Goal: Check status: Check status

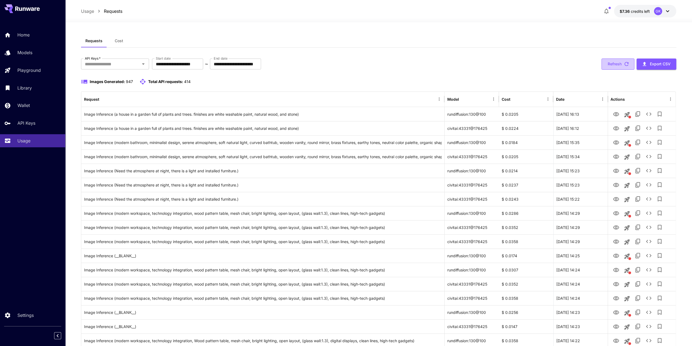
click at [612, 63] on button "Refresh" at bounding box center [617, 63] width 33 height 11
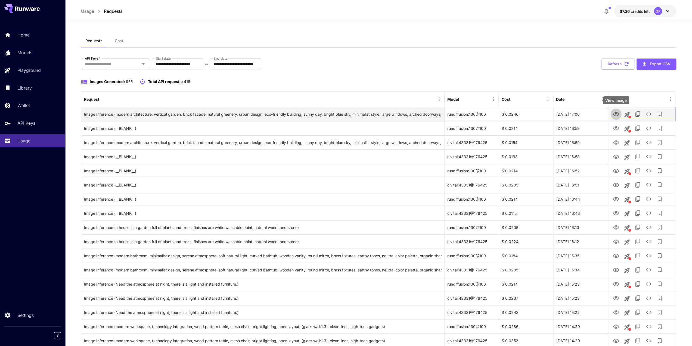
click at [614, 114] on icon "View Image" at bounding box center [616, 114] width 6 height 4
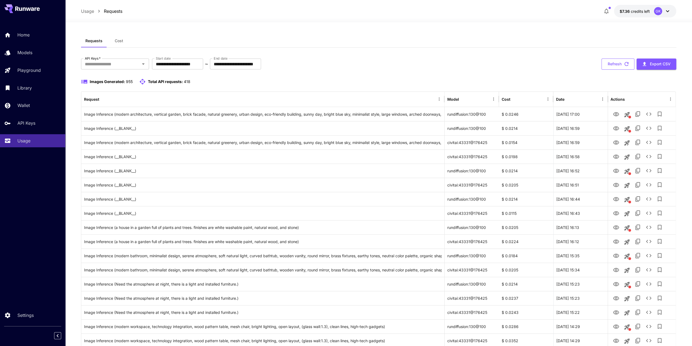
click at [607, 65] on button "Refresh" at bounding box center [617, 63] width 33 height 11
click at [614, 66] on button "Refresh" at bounding box center [617, 63] width 33 height 11
click at [617, 144] on icon "View Image" at bounding box center [616, 142] width 6 height 4
click at [622, 68] on button "Refresh" at bounding box center [617, 63] width 33 height 11
click at [649, 114] on icon "See details" at bounding box center [648, 114] width 7 height 7
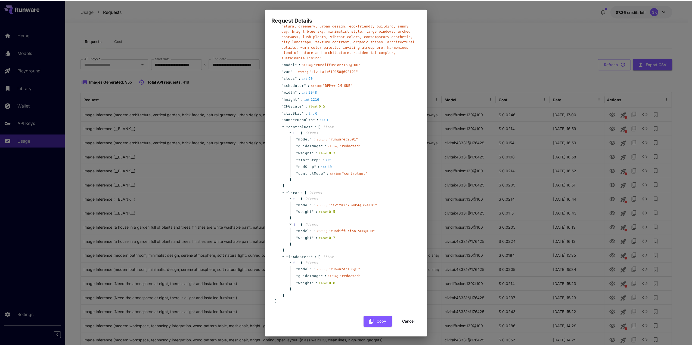
scroll to position [88, 0]
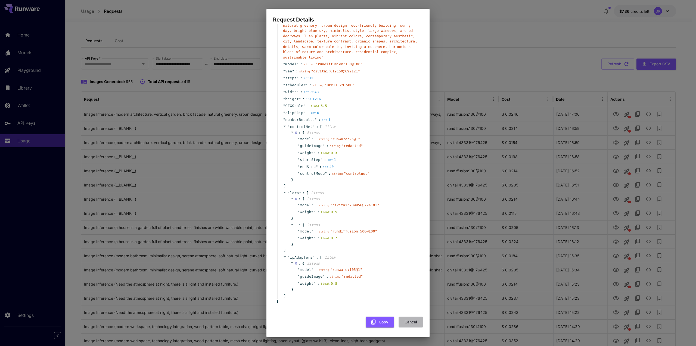
click at [405, 317] on button "Cancel" at bounding box center [411, 321] width 24 height 11
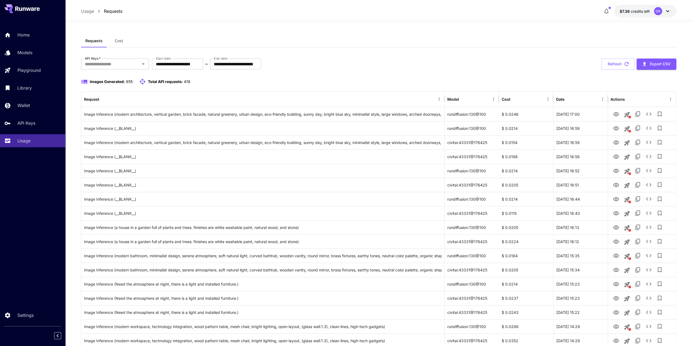
click at [622, 67] on button "Refresh" at bounding box center [617, 63] width 33 height 11
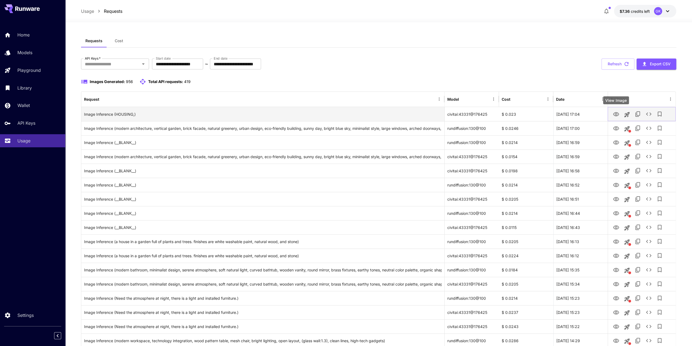
click at [613, 114] on icon "View Image" at bounding box center [616, 114] width 7 height 7
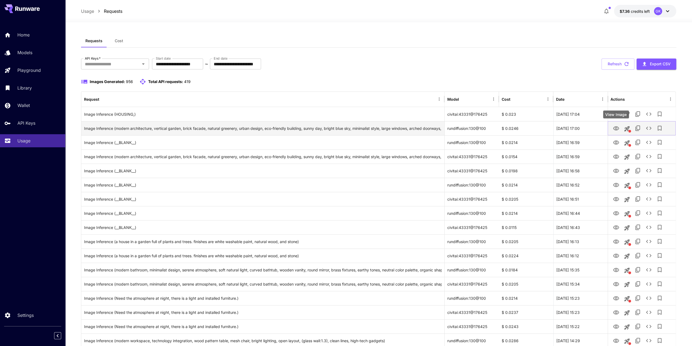
click at [616, 129] on icon "View Image" at bounding box center [616, 128] width 6 height 4
click at [619, 63] on button "Refresh" at bounding box center [617, 63] width 33 height 11
click at [625, 67] on icon "button" at bounding box center [626, 64] width 6 height 6
click at [632, 63] on button "Refresh" at bounding box center [617, 63] width 33 height 11
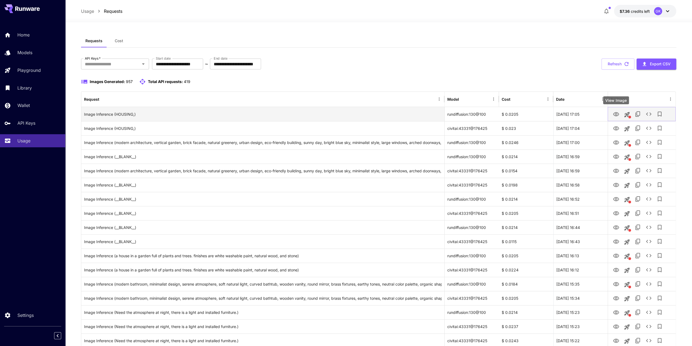
click at [614, 116] on icon "View Image" at bounding box center [616, 114] width 7 height 7
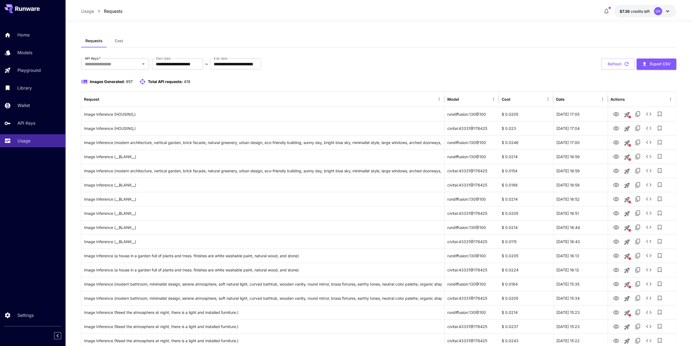
click at [377, 69] on div "**********" at bounding box center [378, 63] width 595 height 11
click at [612, 59] on button "Refresh" at bounding box center [617, 63] width 33 height 11
drag, startPoint x: 616, startPoint y: 66, endPoint x: 597, endPoint y: 79, distance: 23.1
click at [616, 66] on button "Refresh" at bounding box center [617, 63] width 33 height 11
click at [623, 67] on button "Refresh" at bounding box center [617, 63] width 33 height 11
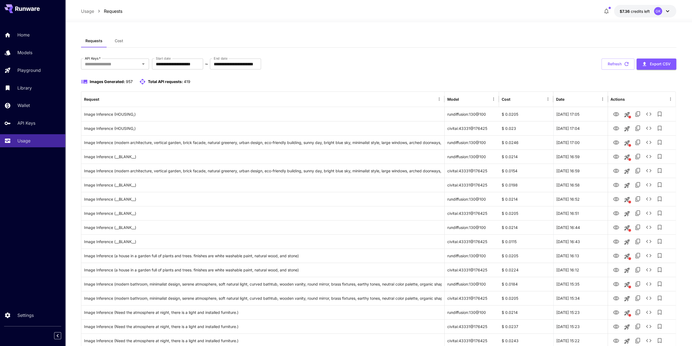
click at [620, 67] on button "Refresh" at bounding box center [617, 63] width 33 height 11
click at [611, 59] on button "Refresh" at bounding box center [617, 63] width 33 height 11
click at [628, 65] on div "Refresh Export CSV" at bounding box center [638, 63] width 75 height 11
click at [628, 65] on icon "button" at bounding box center [626, 64] width 6 height 6
click at [611, 67] on button "Refresh" at bounding box center [617, 63] width 33 height 11
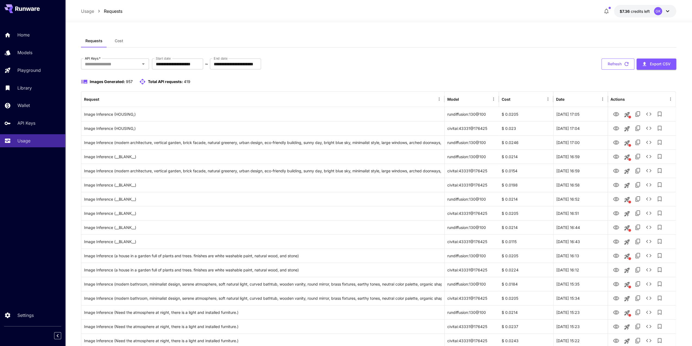
click at [613, 65] on button "Refresh" at bounding box center [617, 63] width 33 height 11
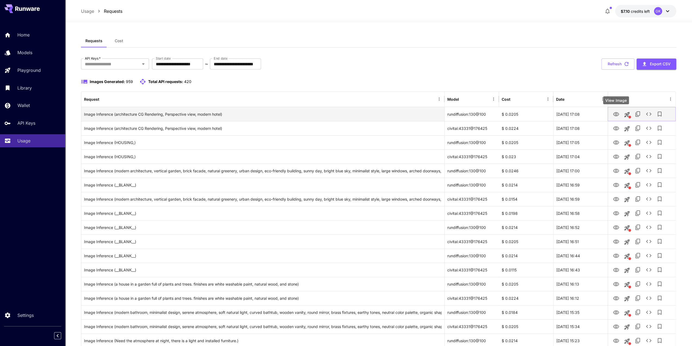
click at [617, 114] on icon "View Image" at bounding box center [616, 114] width 6 height 4
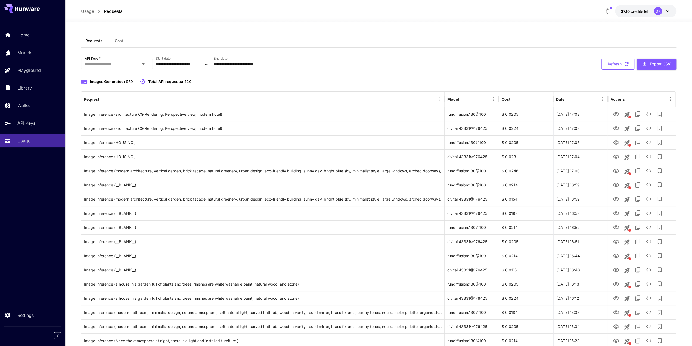
click at [620, 65] on button "Refresh" at bounding box center [617, 63] width 33 height 11
click at [611, 61] on button "Refresh" at bounding box center [617, 63] width 33 height 11
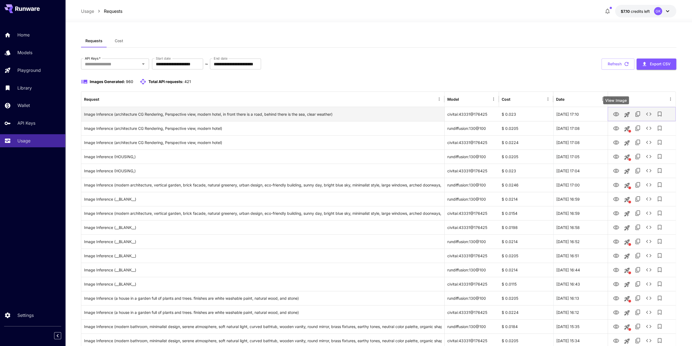
click at [616, 112] on icon "View Image" at bounding box center [616, 114] width 7 height 7
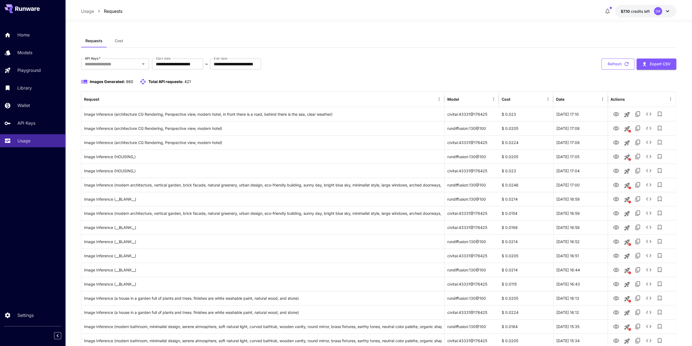
click at [620, 64] on button "Refresh" at bounding box center [617, 63] width 33 height 11
click at [613, 59] on button "Refresh" at bounding box center [617, 63] width 33 height 11
click at [608, 64] on button "Refresh" at bounding box center [617, 63] width 33 height 11
click at [613, 67] on button "Refresh" at bounding box center [617, 63] width 33 height 11
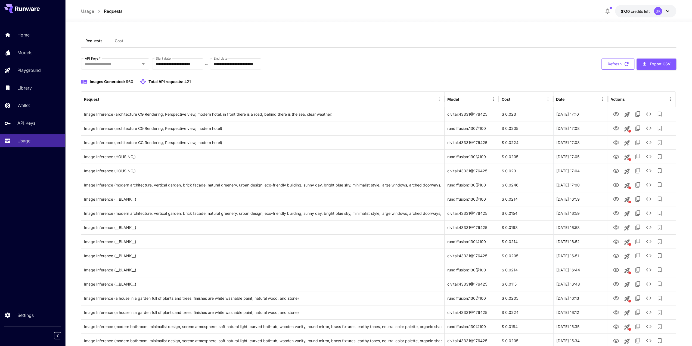
click at [611, 67] on button "Refresh" at bounding box center [617, 63] width 33 height 11
click at [618, 65] on button "Refresh" at bounding box center [617, 63] width 33 height 11
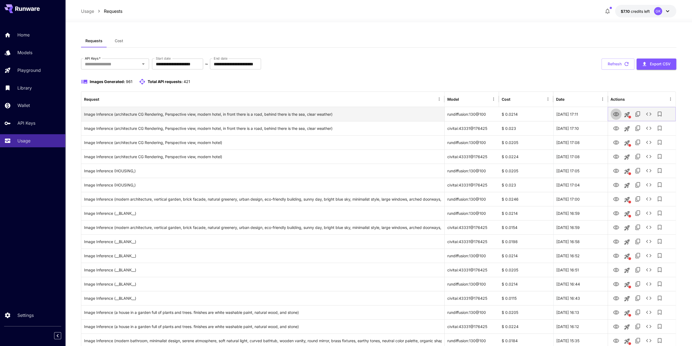
click at [615, 113] on icon "View Image" at bounding box center [616, 114] width 6 height 4
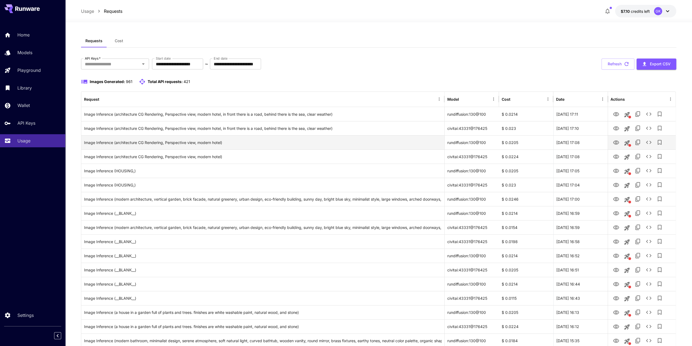
click at [613, 60] on button "Refresh" at bounding box center [617, 63] width 33 height 11
click at [616, 60] on button "Refresh" at bounding box center [617, 63] width 33 height 11
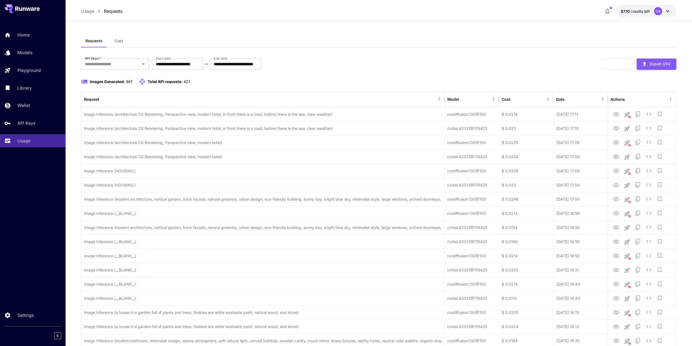
click at [616, 63] on div "Refresh Export CSV" at bounding box center [638, 63] width 75 height 11
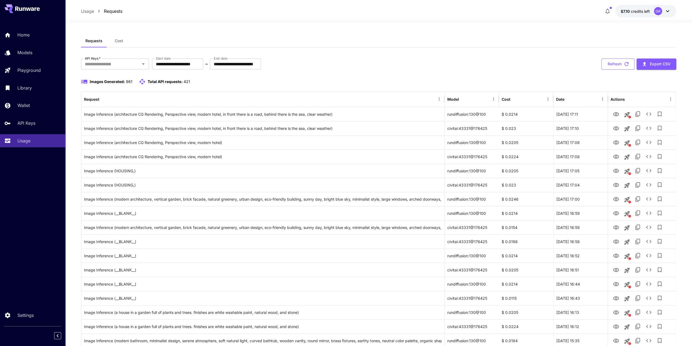
click at [616, 65] on button "Refresh" at bounding box center [617, 63] width 33 height 11
click at [612, 58] on button "Refresh" at bounding box center [617, 63] width 33 height 11
click at [624, 61] on button "Refresh" at bounding box center [617, 63] width 33 height 11
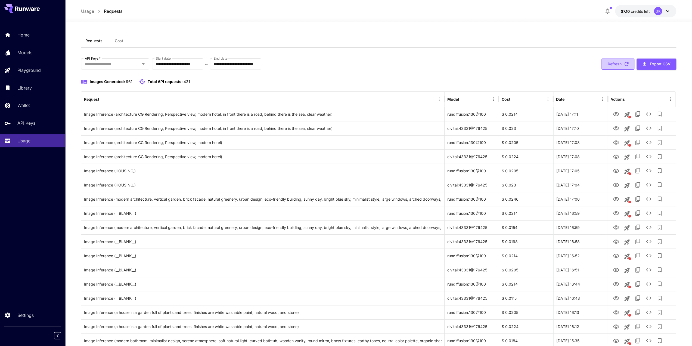
click at [626, 63] on icon "button" at bounding box center [626, 64] width 6 height 6
click at [610, 60] on button "Refresh" at bounding box center [617, 63] width 33 height 11
click at [622, 68] on button "Refresh" at bounding box center [617, 63] width 33 height 11
click at [605, 61] on button "Refresh" at bounding box center [617, 63] width 33 height 11
click at [613, 64] on button "Refresh" at bounding box center [617, 63] width 33 height 11
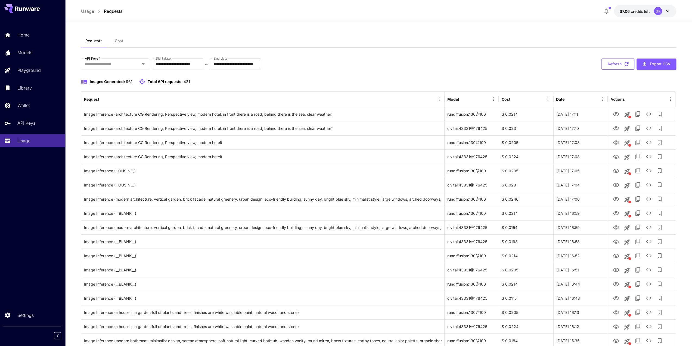
click at [606, 66] on button "Refresh" at bounding box center [617, 63] width 33 height 11
click at [617, 63] on button "Refresh" at bounding box center [617, 63] width 33 height 11
